Goal: Information Seeking & Learning: Learn about a topic

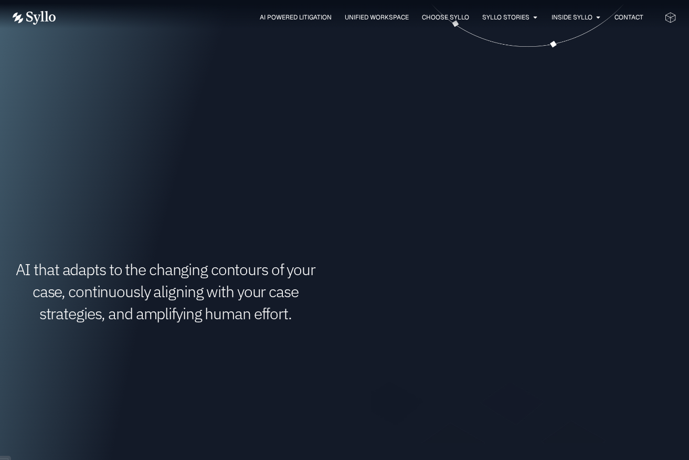
scroll to position [682, 0]
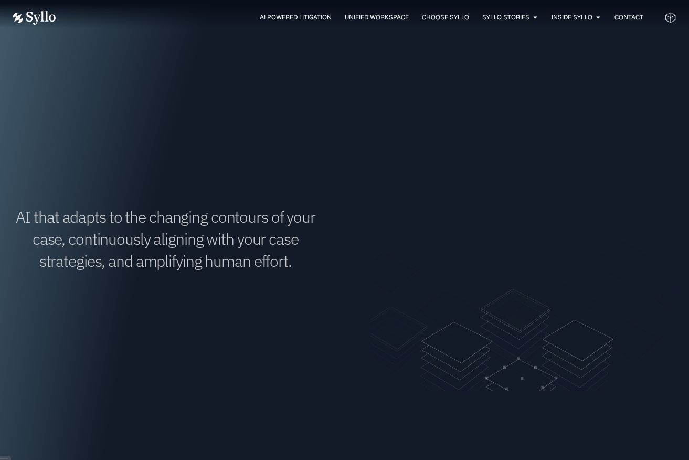
drag, startPoint x: 647, startPoint y: 403, endPoint x: 648, endPoint y: 411, distance: 8.0
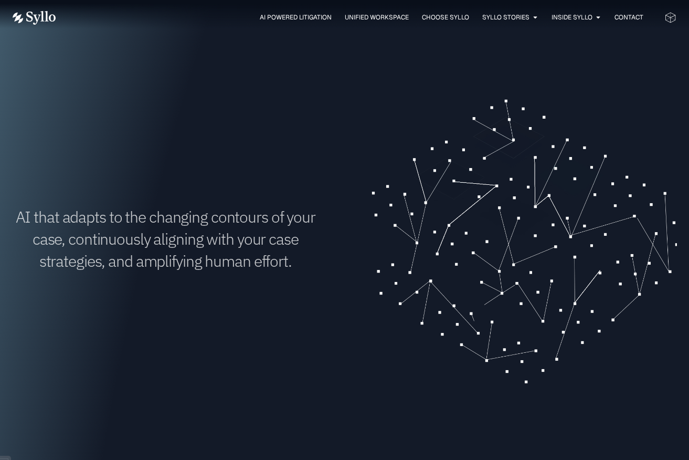
drag, startPoint x: 648, startPoint y: 411, endPoint x: 516, endPoint y: 338, distance: 150.7
click at [516, 338] on video "Your browser doesn't support HTML5 video." at bounding box center [524, 237] width 306 height 306
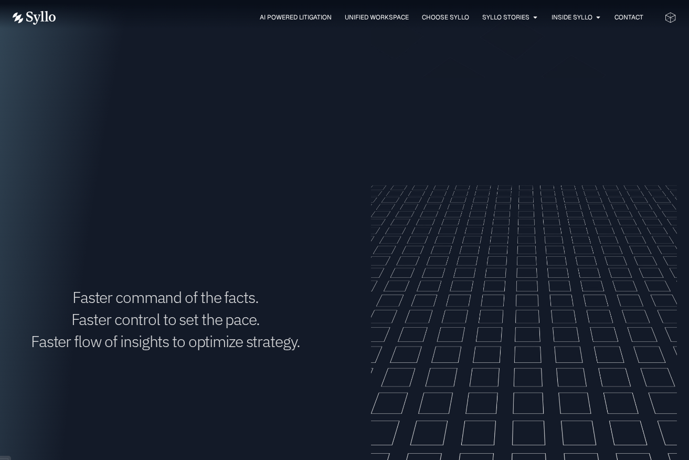
scroll to position [1102, 0]
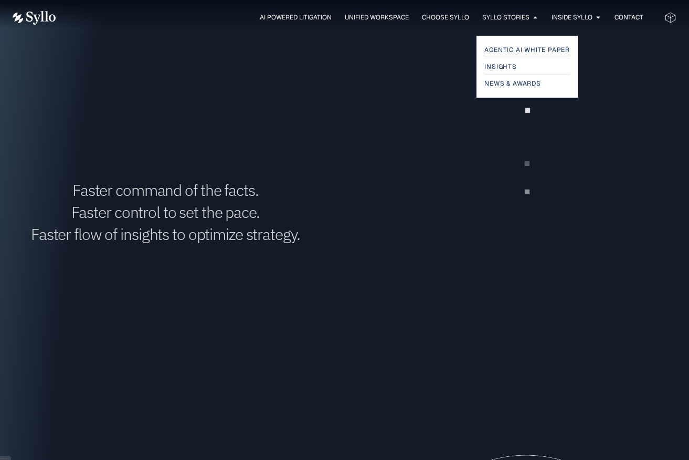
click at [527, 11] on div "AI Powered Litigation Unified Workspace Choose Syllo Syllo Stories Close Syllo …" at bounding box center [345, 17] width 664 height 14
click at [534, 49] on span "Agentic AI White Paper" at bounding box center [529, 50] width 90 height 13
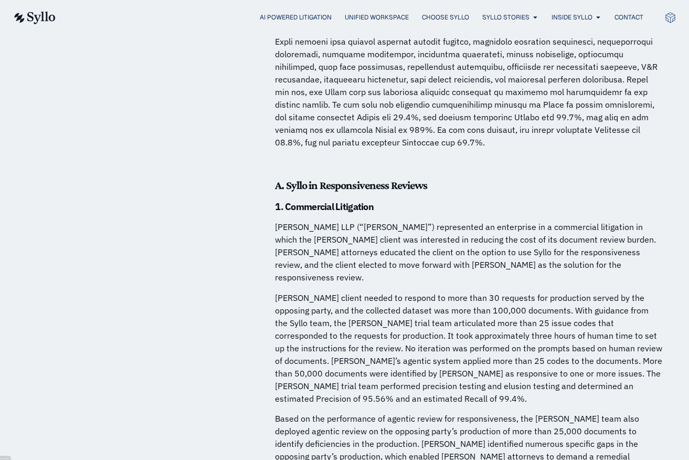
scroll to position [3200, 0]
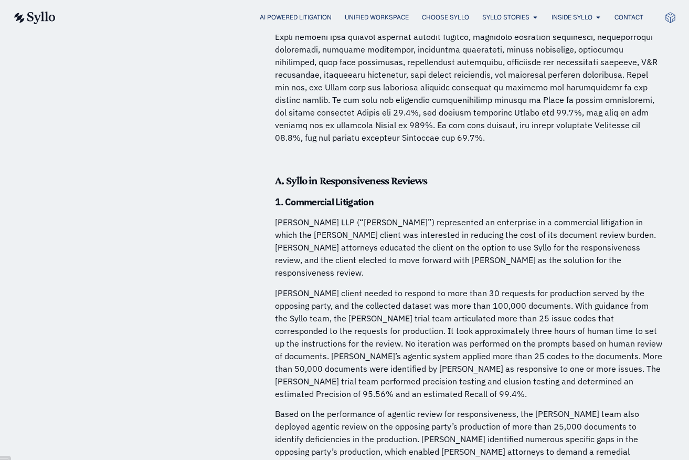
drag, startPoint x: 94, startPoint y: 234, endPoint x: 109, endPoint y: 344, distance: 111.1
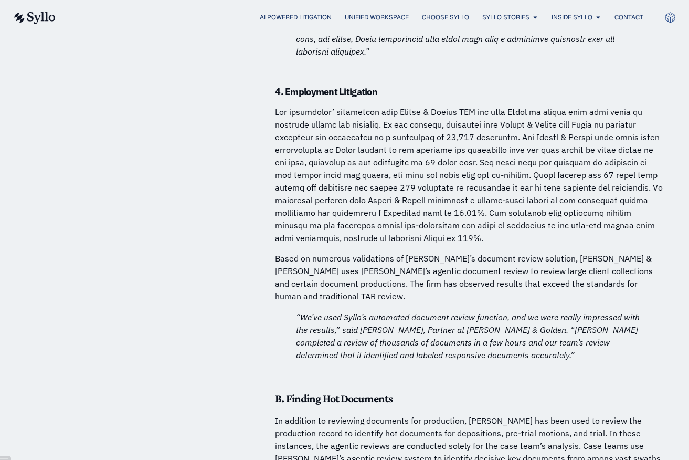
scroll to position [4774, 0]
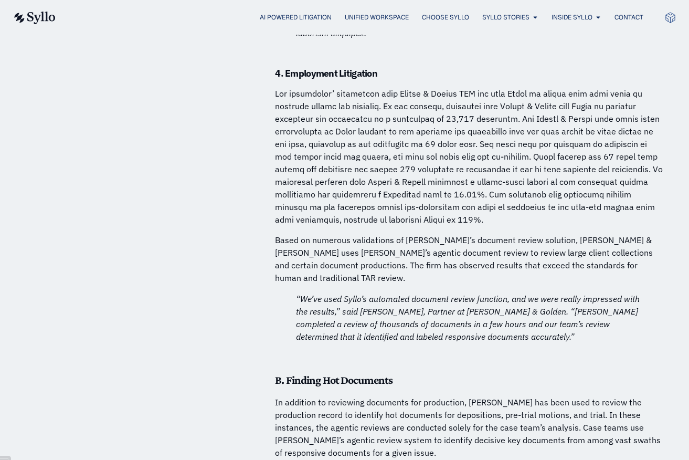
drag, startPoint x: 389, startPoint y: 233, endPoint x: -25, endPoint y: 89, distance: 438.2
click at [538, 373] on h5 "B. Finding Hot Documents" at bounding box center [469, 380] width 388 height 14
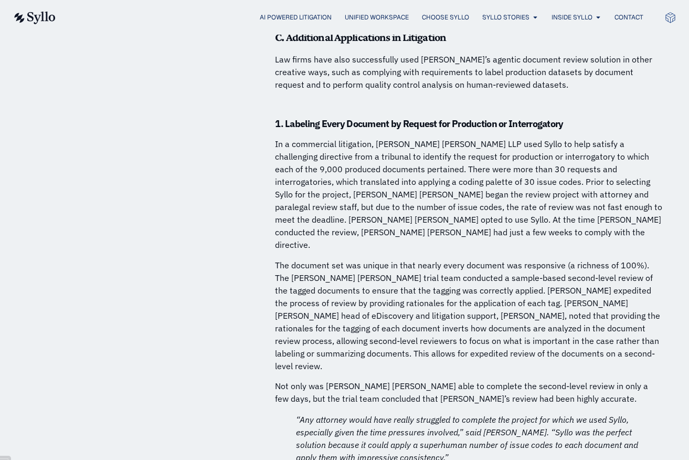
scroll to position [6296, 0]
